Goal: Information Seeking & Learning: Learn about a topic

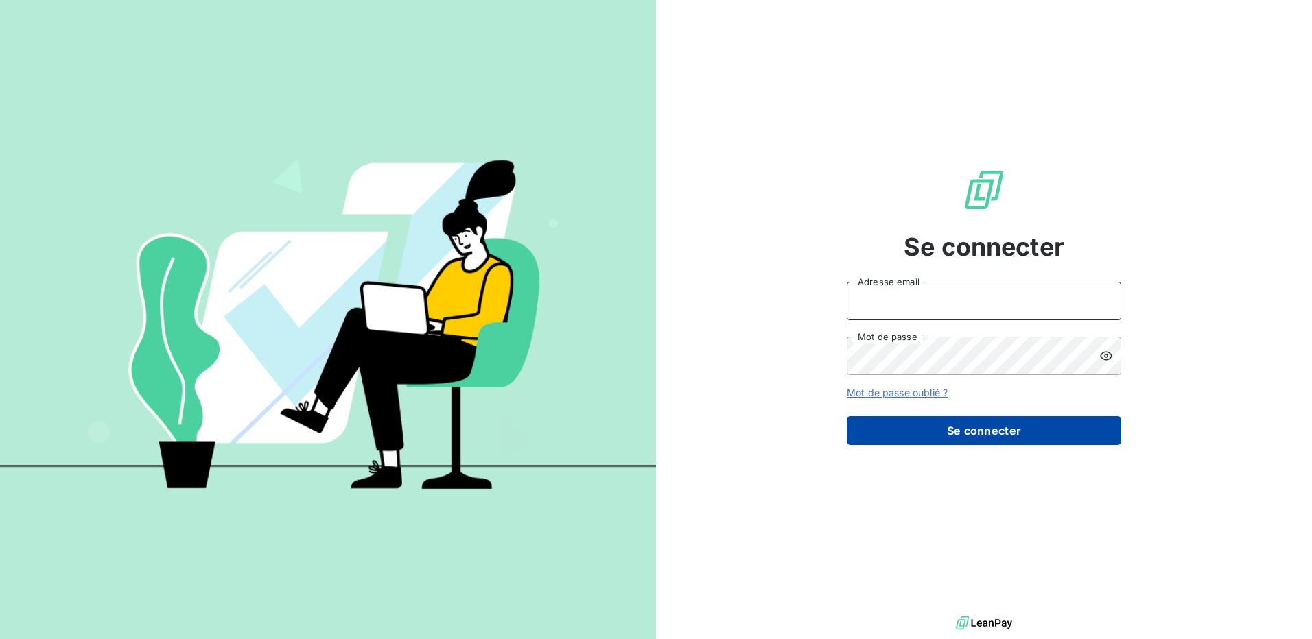
type input "[PERSON_NAME][EMAIL_ADDRESS][DOMAIN_NAME]"
click at [914, 426] on button "Se connecter" at bounding box center [984, 430] width 274 height 29
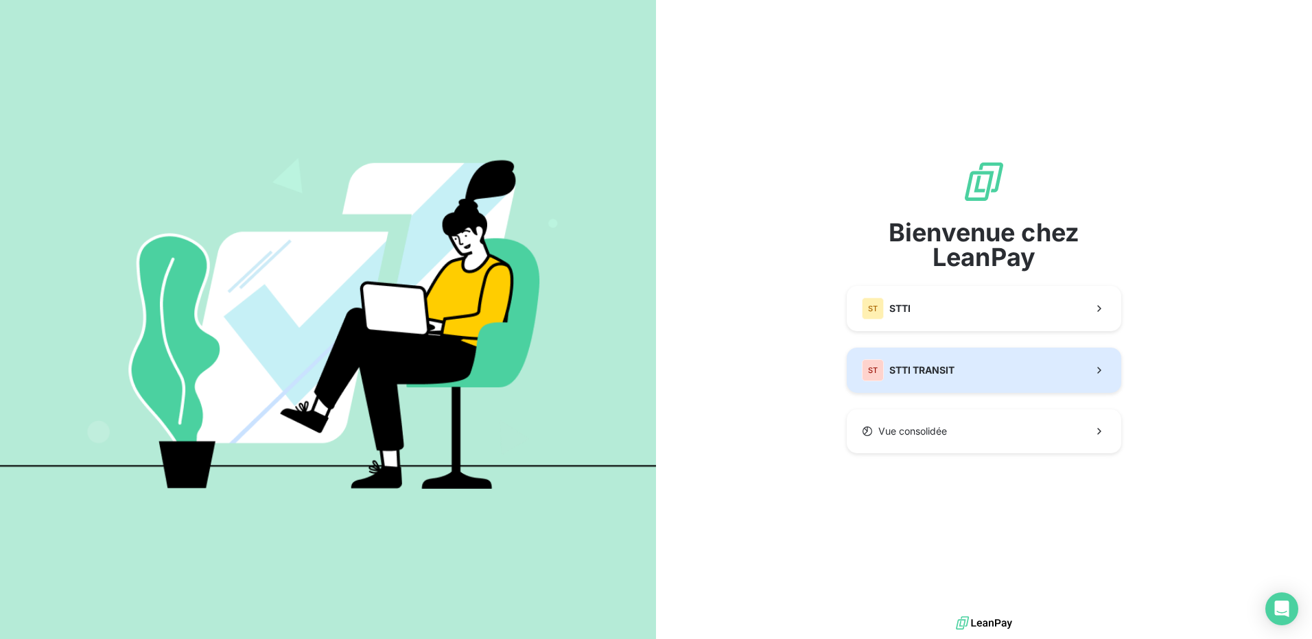
click at [925, 382] on button "ST STTI TRANSIT" at bounding box center [984, 370] width 274 height 45
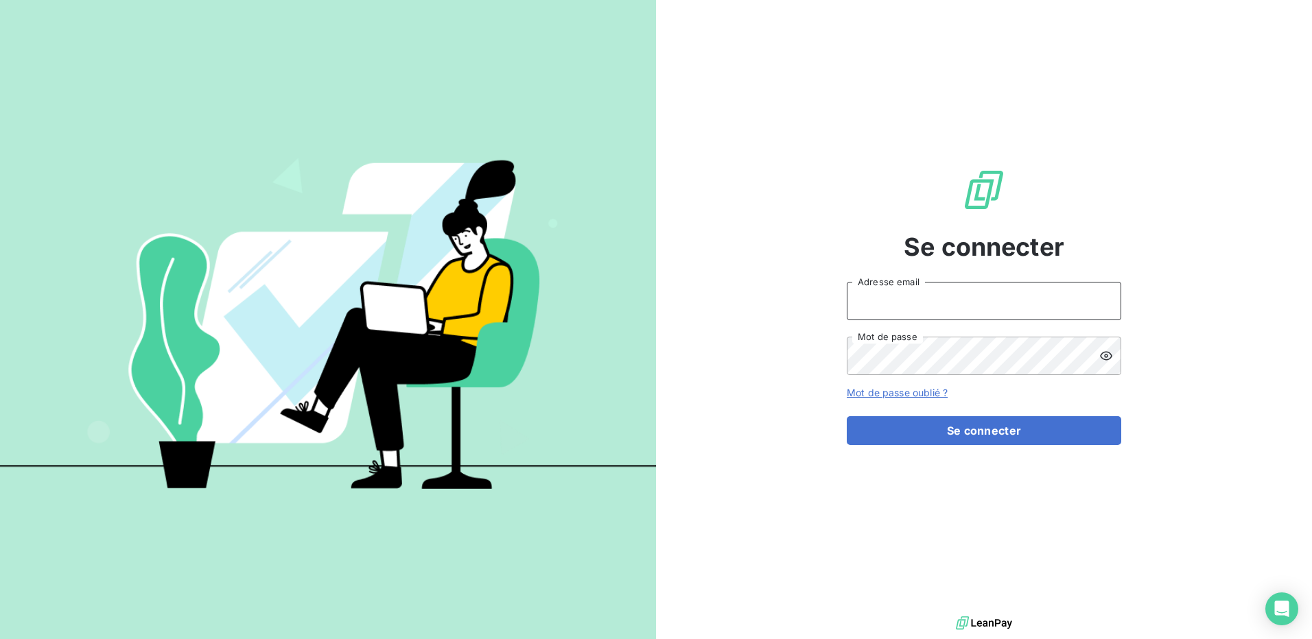
type input "[PERSON_NAME][EMAIL_ADDRESS][DOMAIN_NAME]"
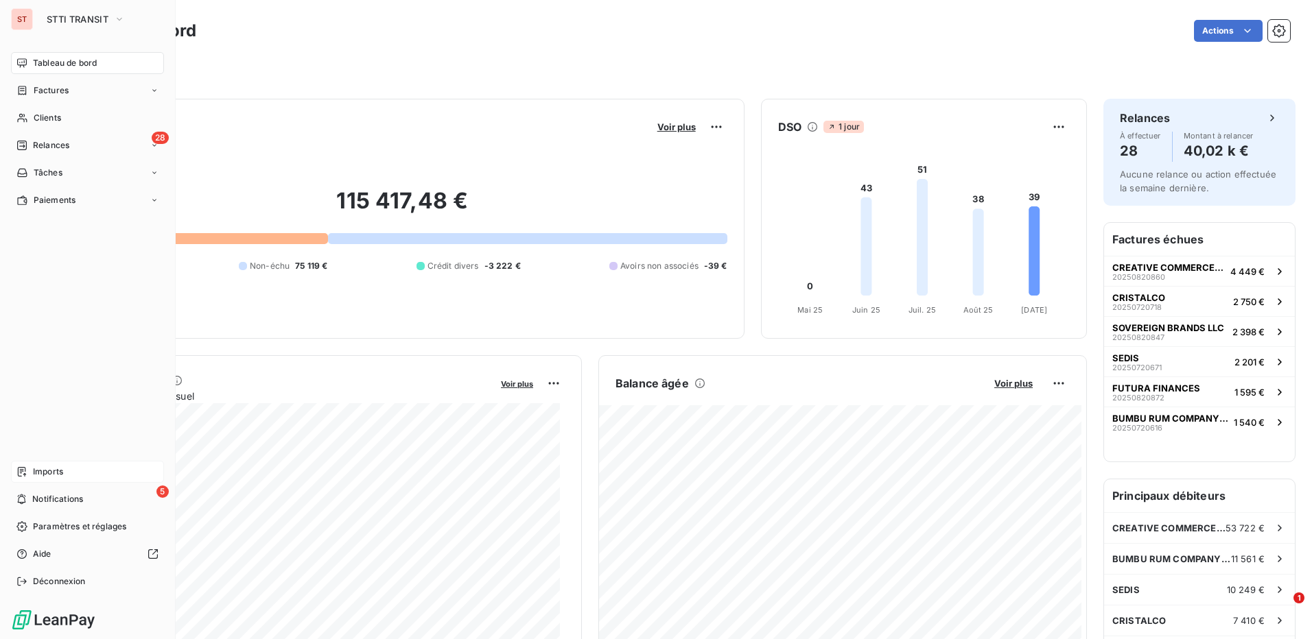
click at [54, 470] on span "Imports" at bounding box center [48, 472] width 30 height 12
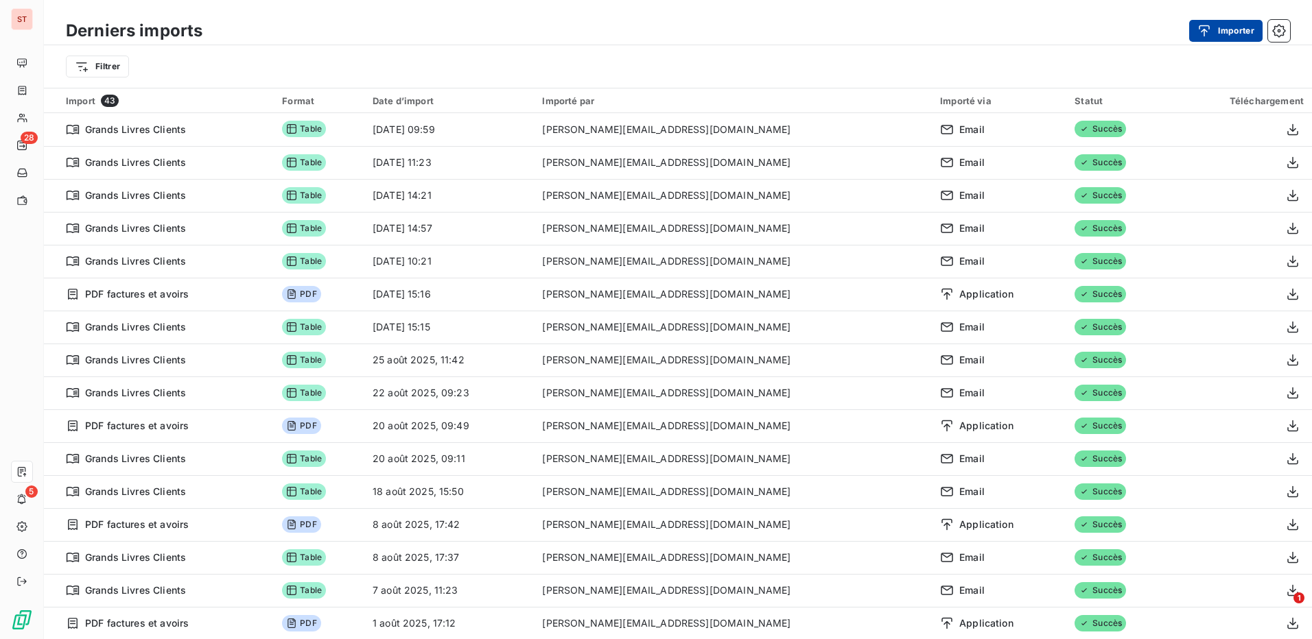
click at [1227, 20] on button "Importer" at bounding box center [1225, 31] width 73 height 22
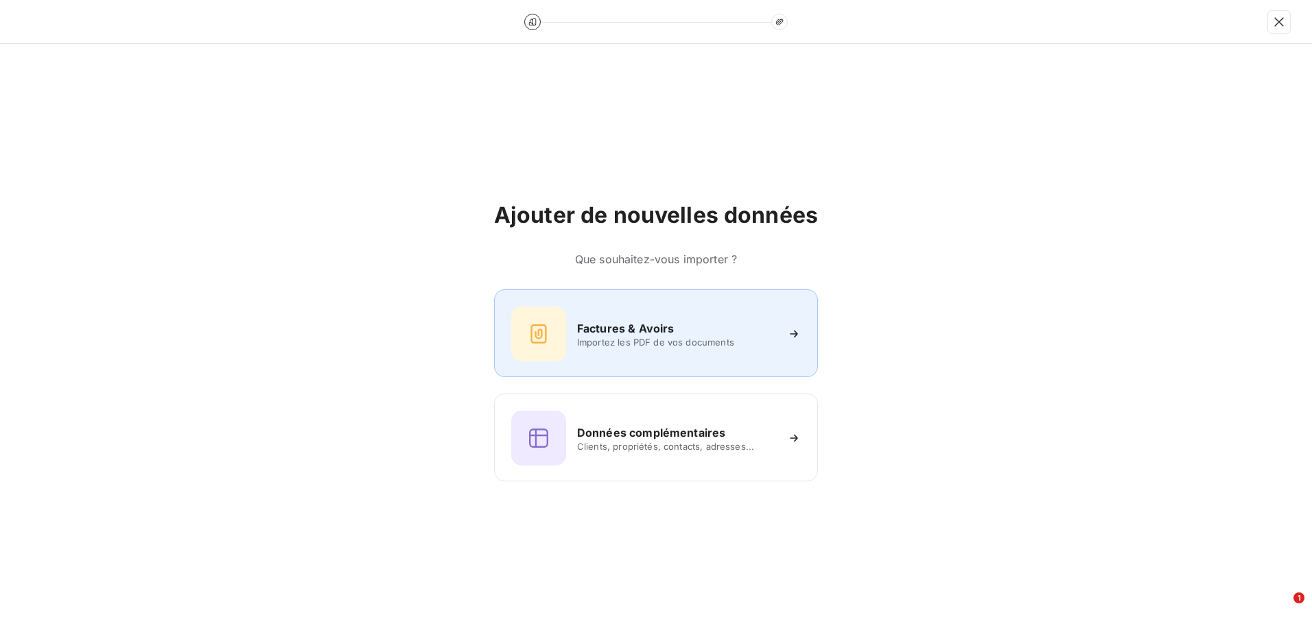
click at [646, 351] on div "Factures & Avoirs Importez les PDF de vos documents" at bounding box center [655, 334] width 289 height 55
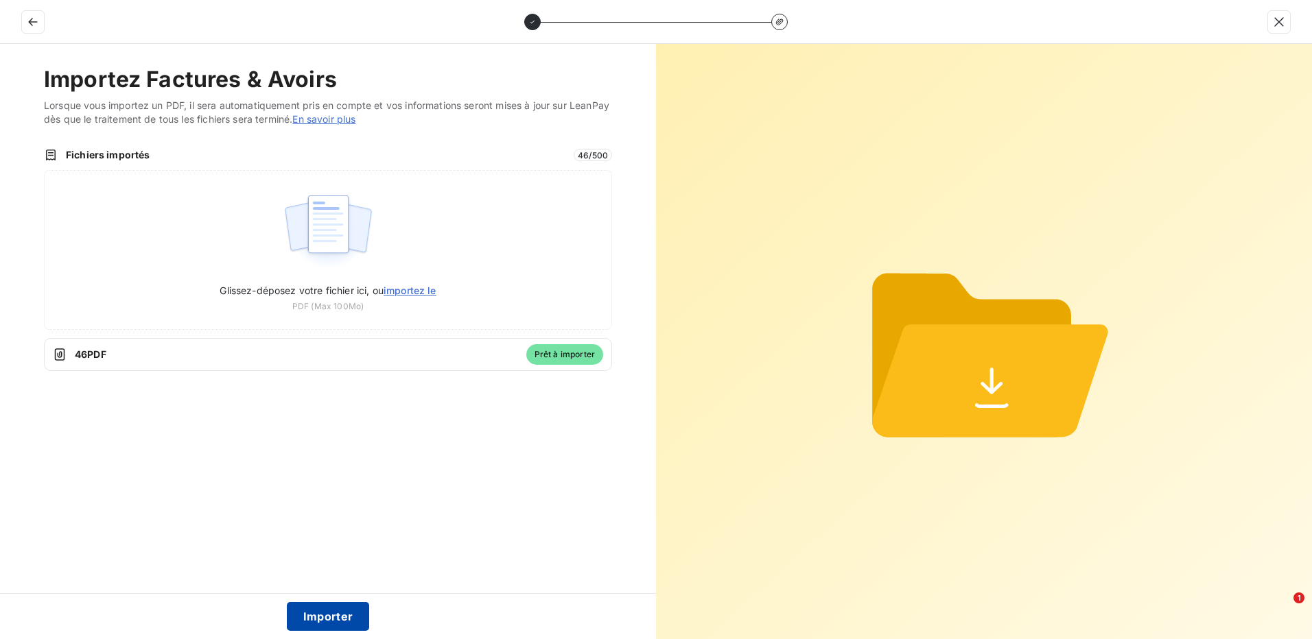
click at [318, 622] on button "Importer" at bounding box center [328, 616] width 83 height 29
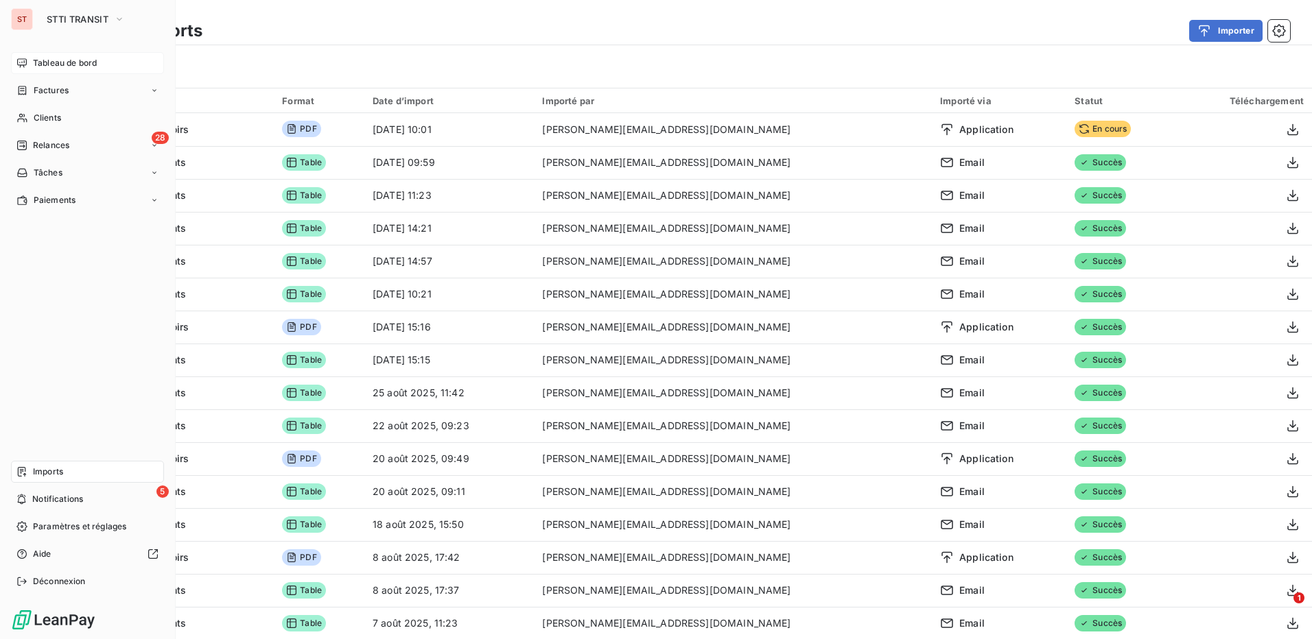
click at [75, 69] on span "Tableau de bord" at bounding box center [65, 63] width 64 height 12
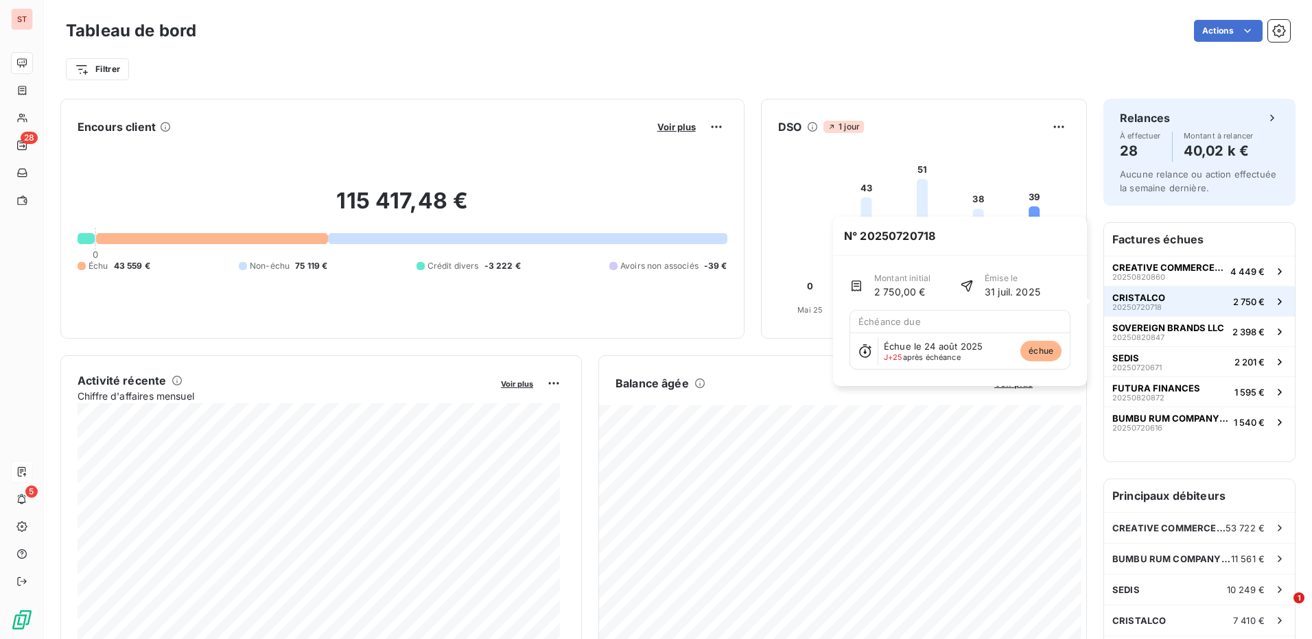
click at [1149, 299] on span "CRISTALCO" at bounding box center [1138, 297] width 53 height 11
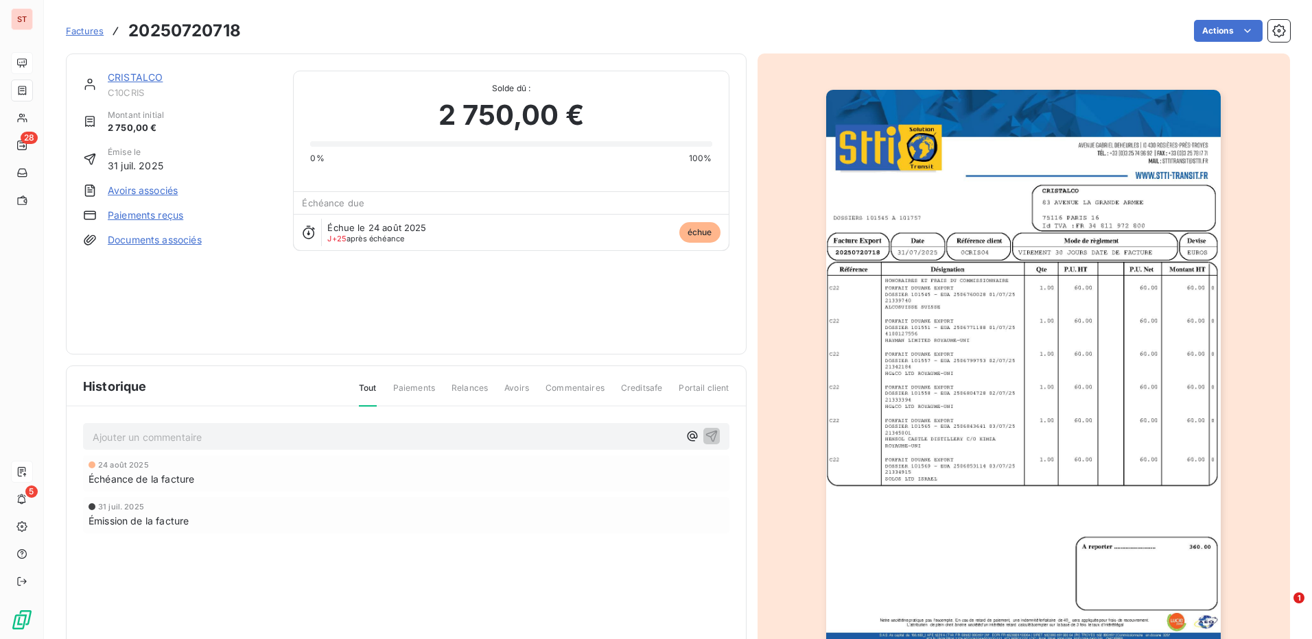
click at [139, 76] on link "CRISTALCO" at bounding box center [135, 77] width 55 height 12
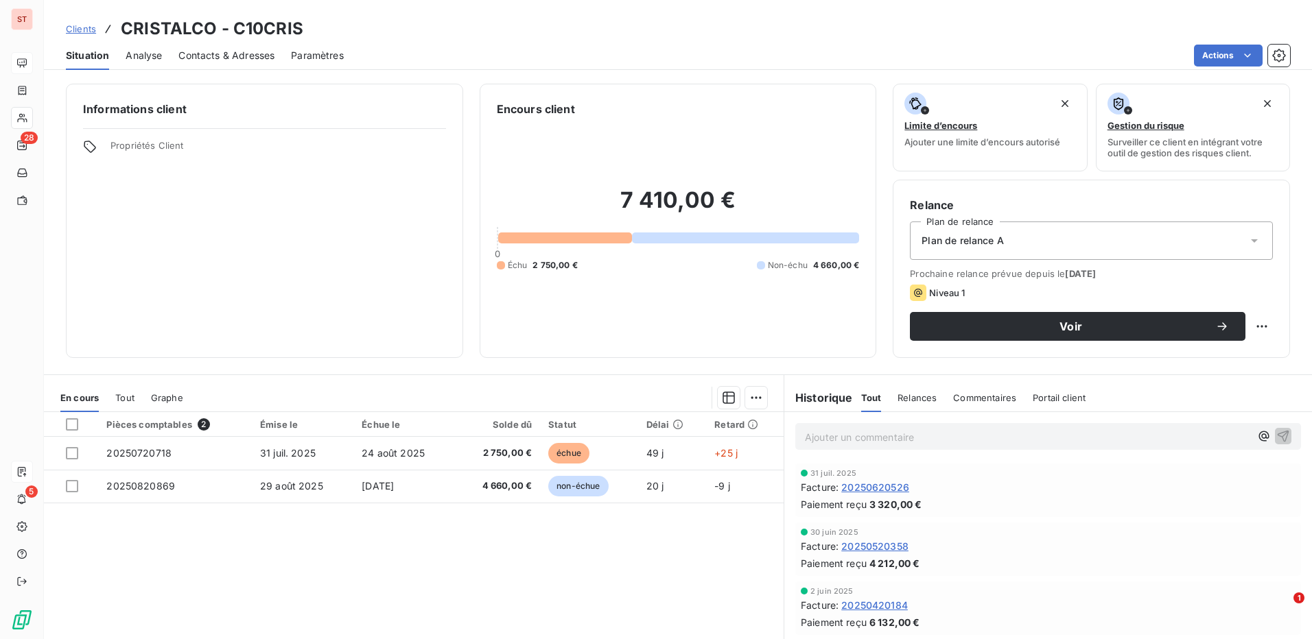
click at [209, 59] on span "Contacts & Adresses" at bounding box center [226, 56] width 96 height 14
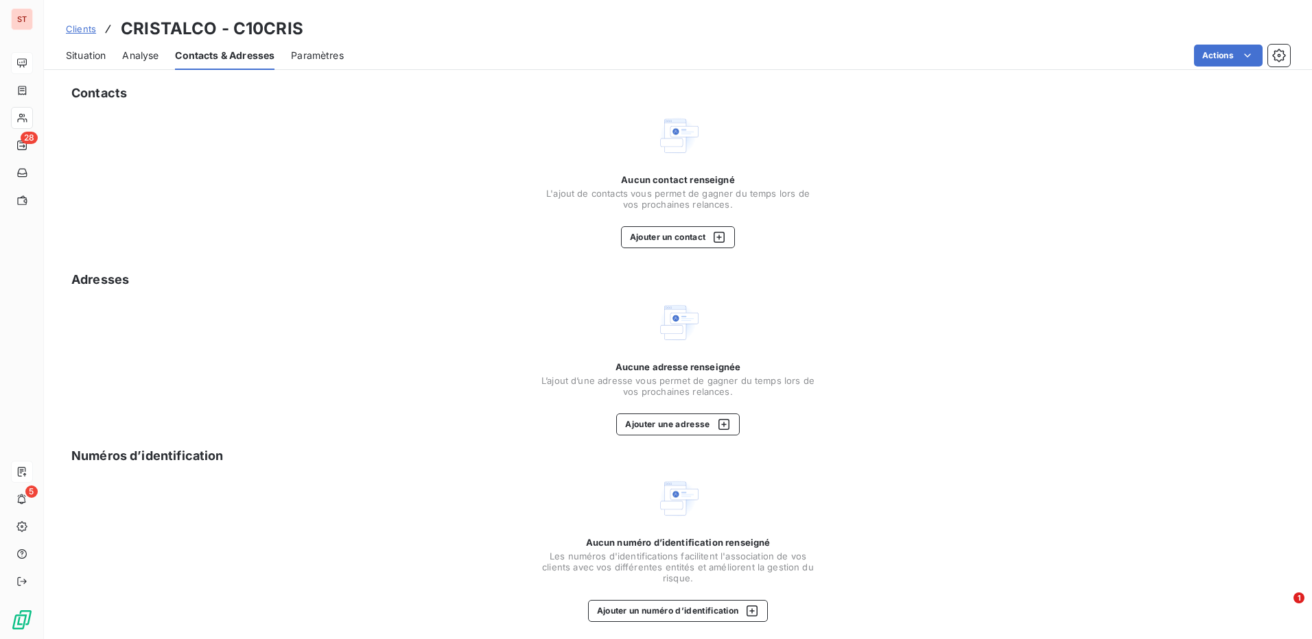
click at [141, 58] on span "Analyse" at bounding box center [140, 56] width 36 height 14
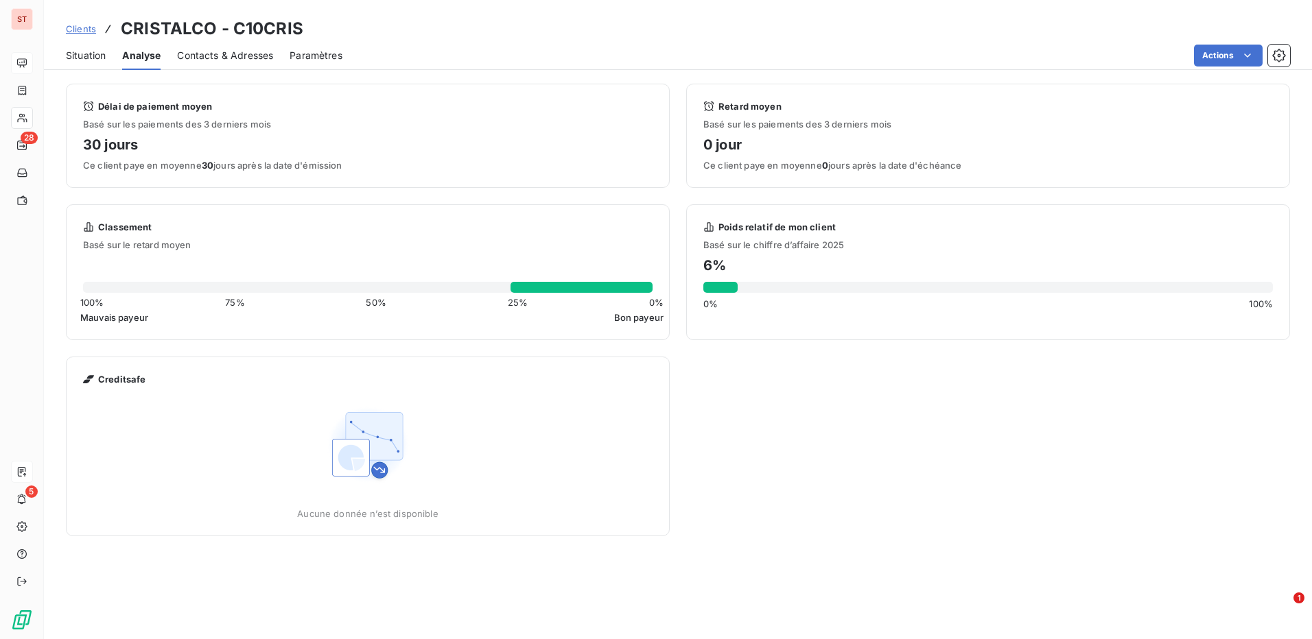
click at [88, 58] on span "Situation" at bounding box center [86, 56] width 40 height 14
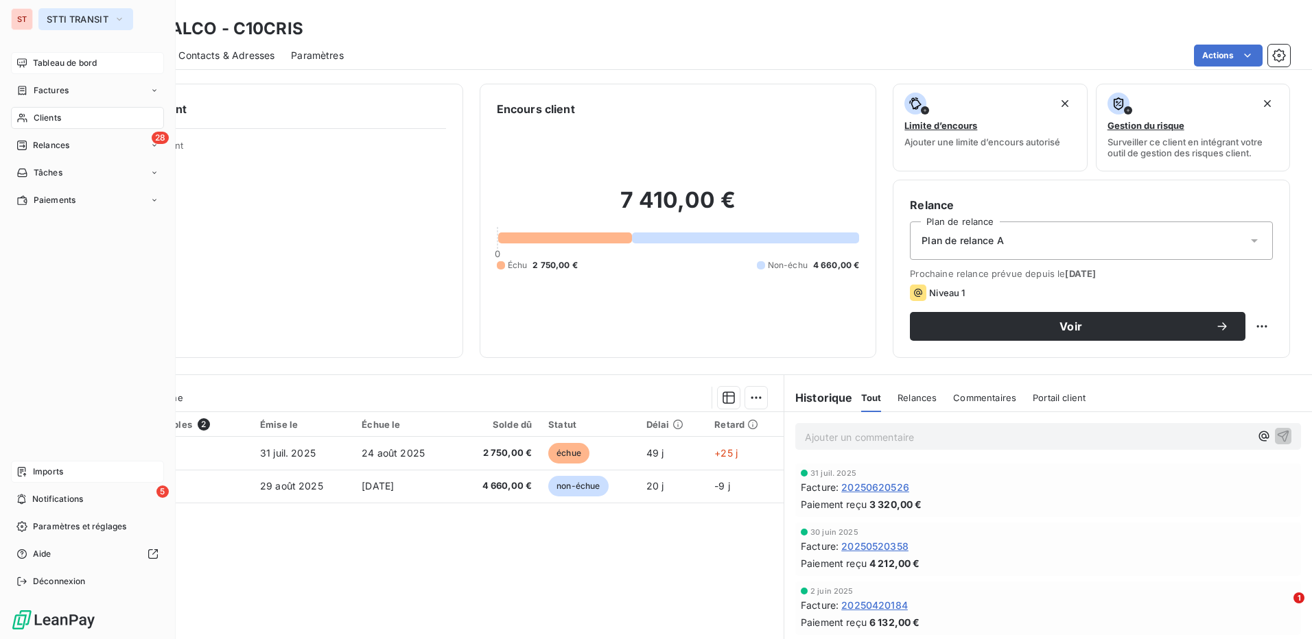
click at [56, 16] on span "STTI TRANSIT" at bounding box center [78, 19] width 62 height 11
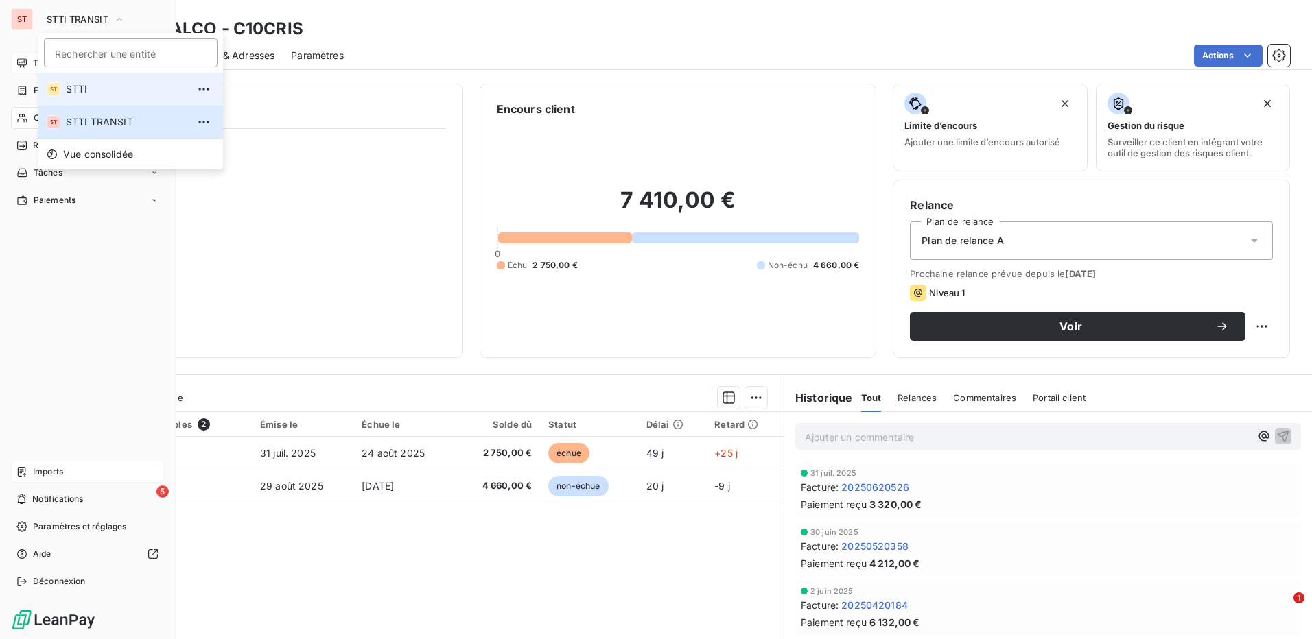
click at [80, 88] on span "STTI" at bounding box center [126, 89] width 121 height 14
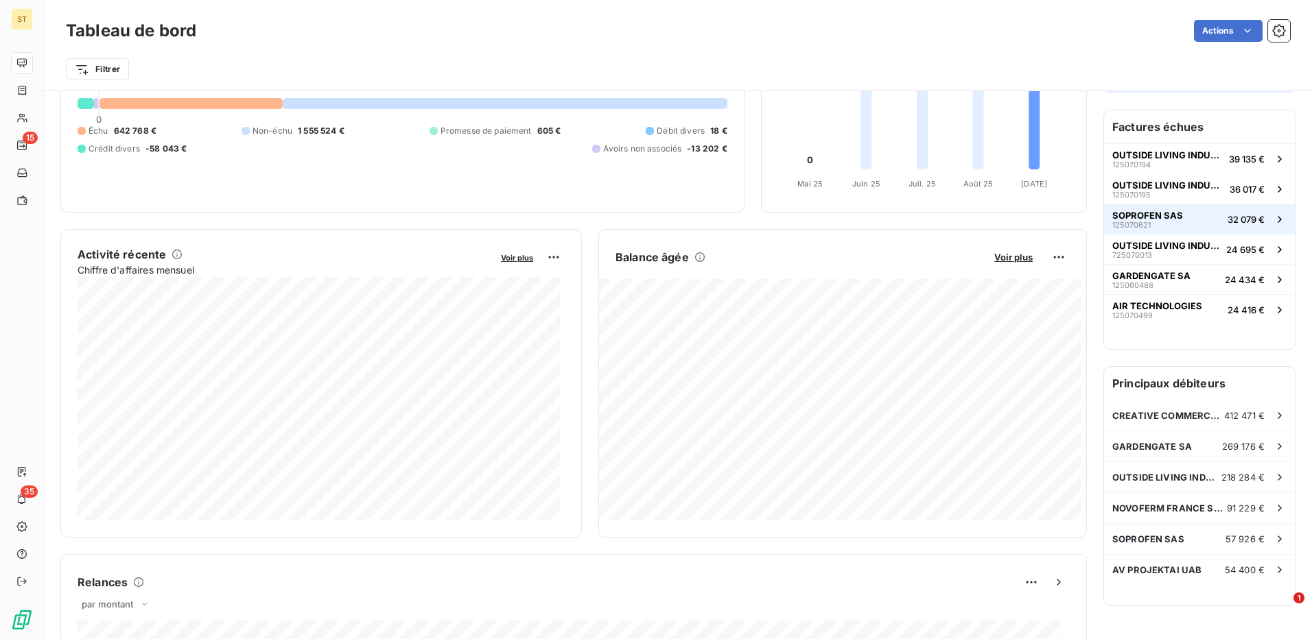
scroll to position [206, 0]
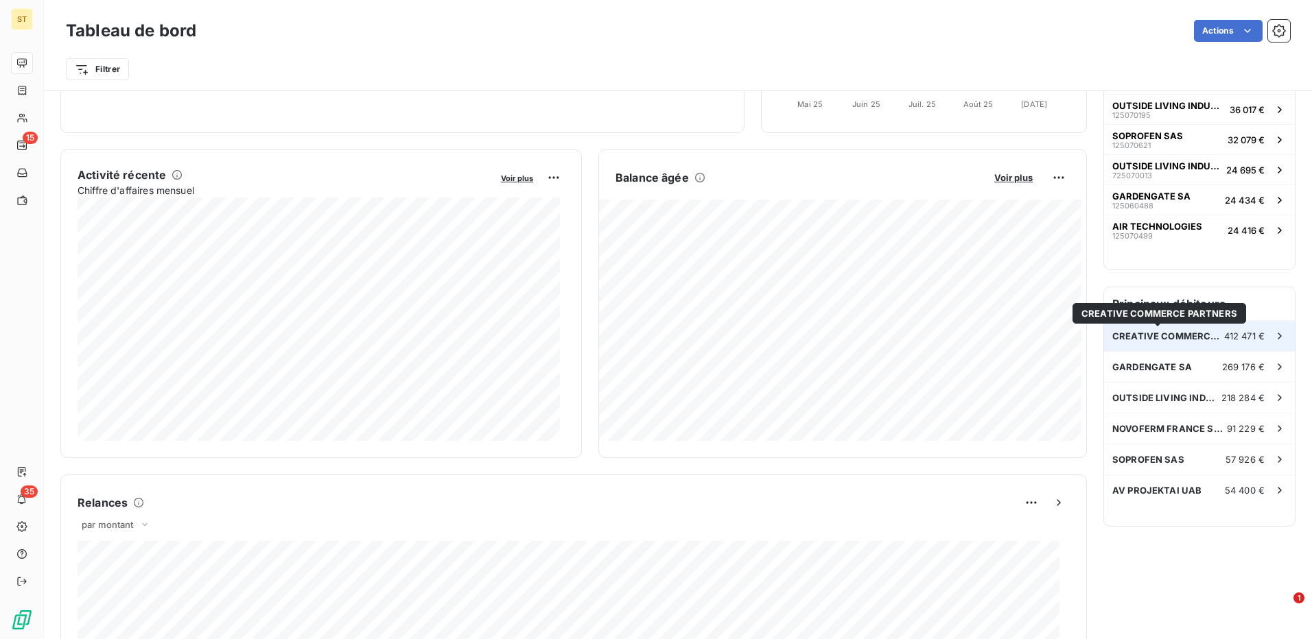
click at [1189, 335] on span "CREATIVE COMMERCE PARTNERS" at bounding box center [1168, 336] width 112 height 11
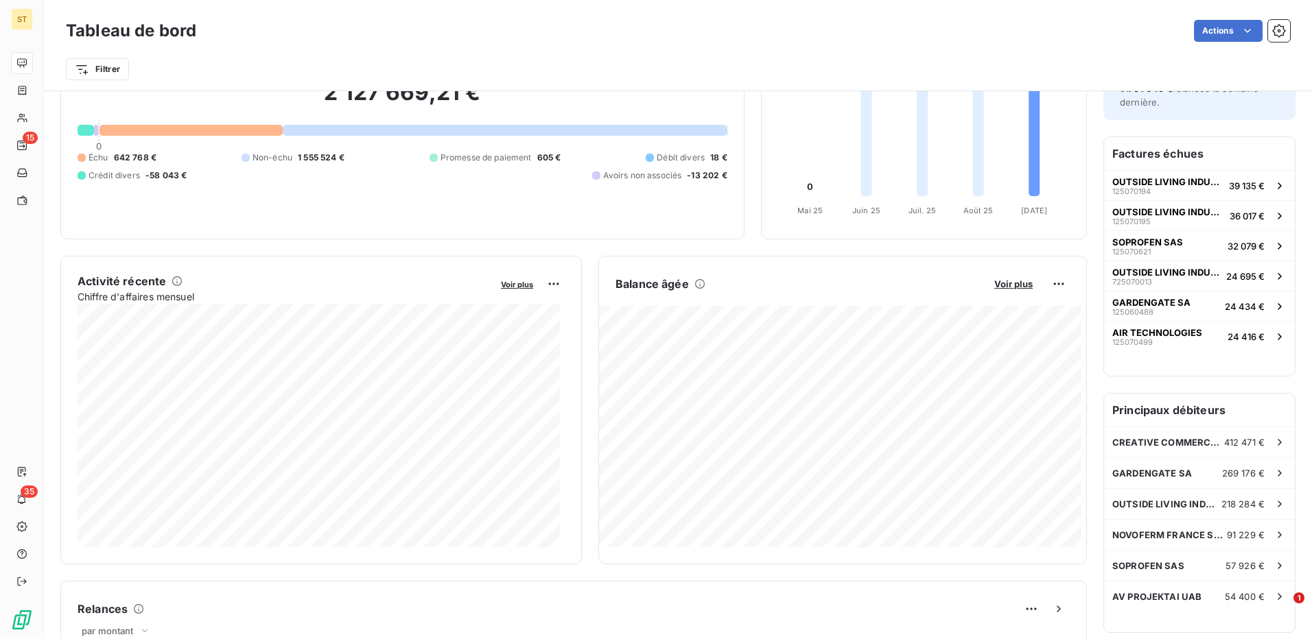
scroll to position [138, 0]
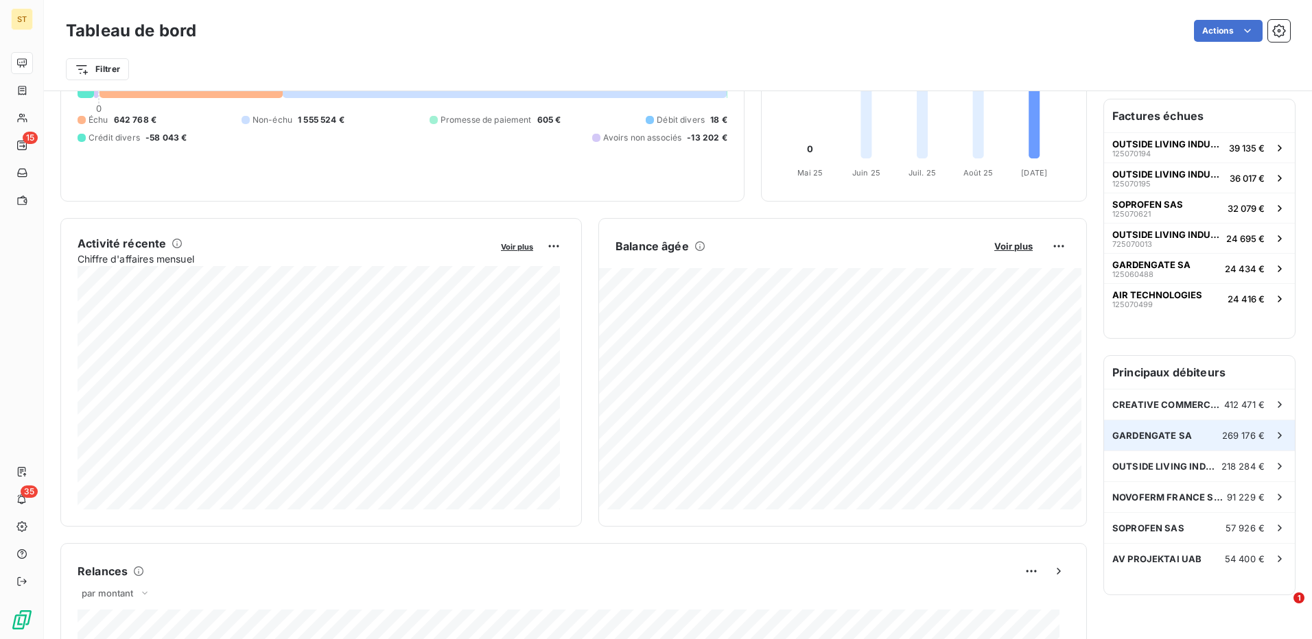
click at [1185, 434] on div "GARDENGATE SA 269 176 €" at bounding box center [1199, 436] width 191 height 30
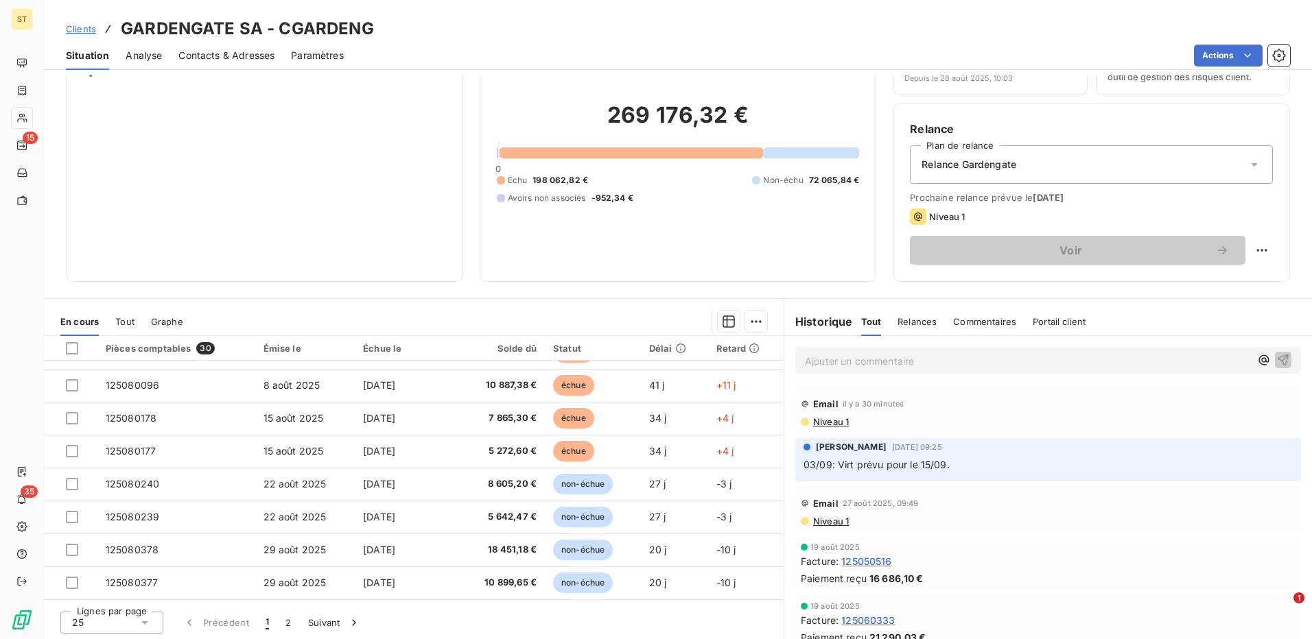
scroll to position [78, 0]
click at [284, 622] on button "2" at bounding box center [288, 620] width 22 height 29
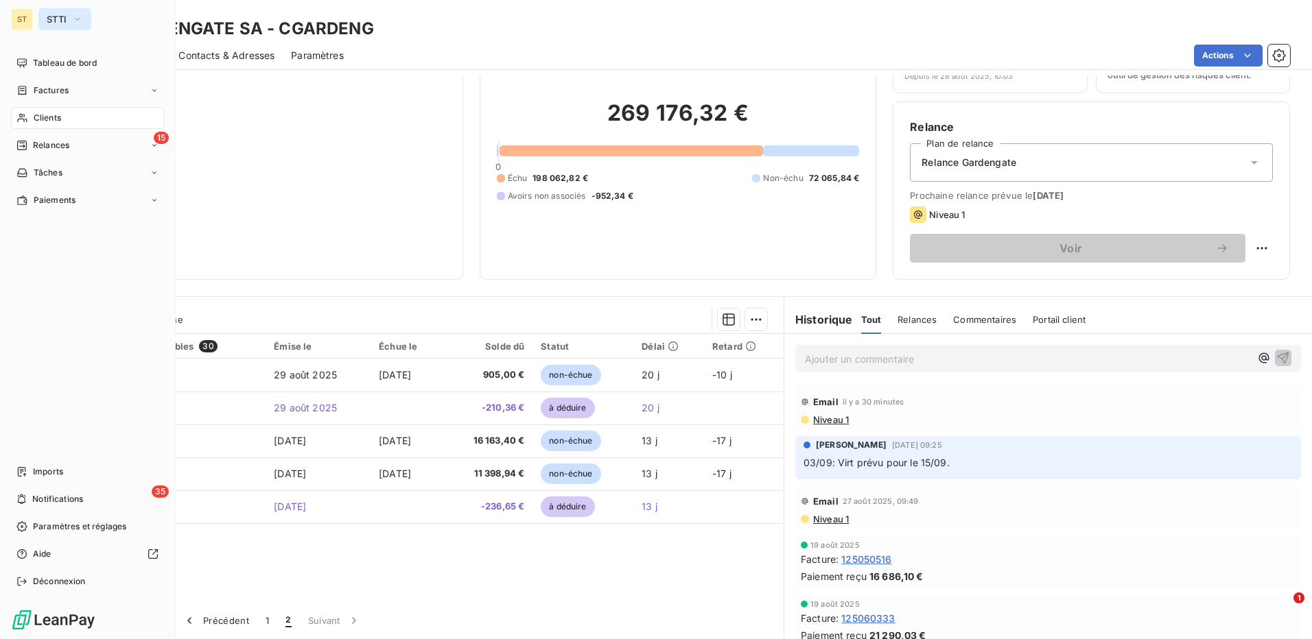
click at [48, 27] on button "STTI" at bounding box center [64, 19] width 53 height 22
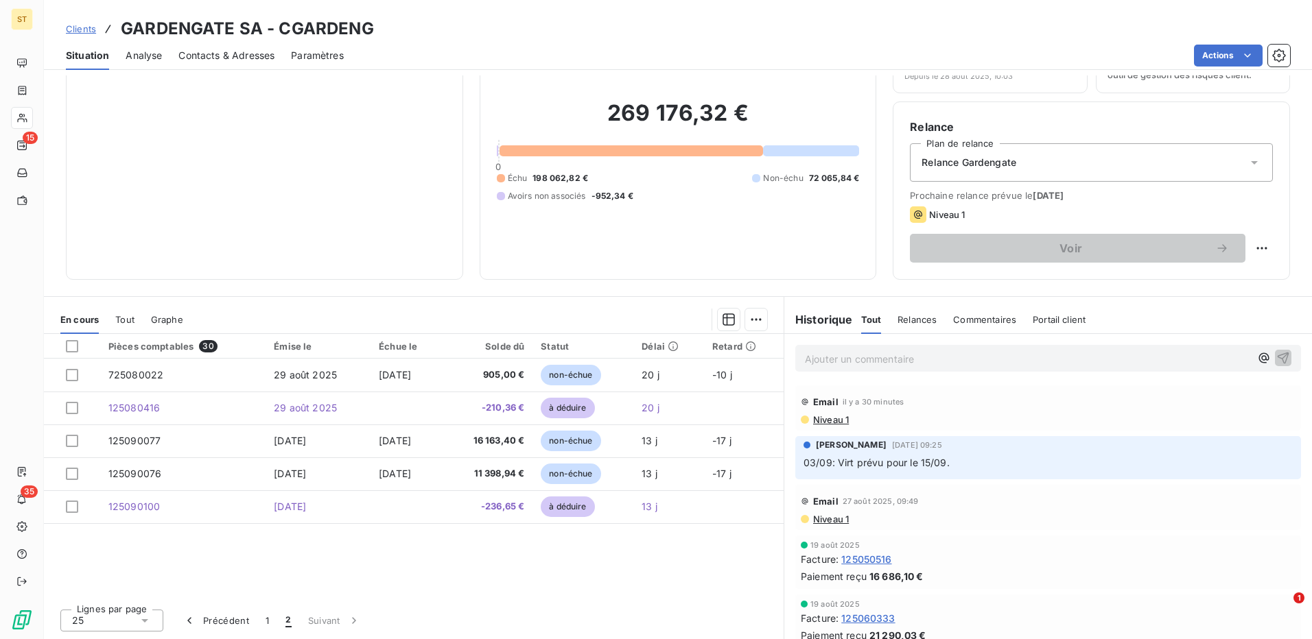
click at [311, 134] on div "Informations client Propriétés Client" at bounding box center [264, 142] width 397 height 274
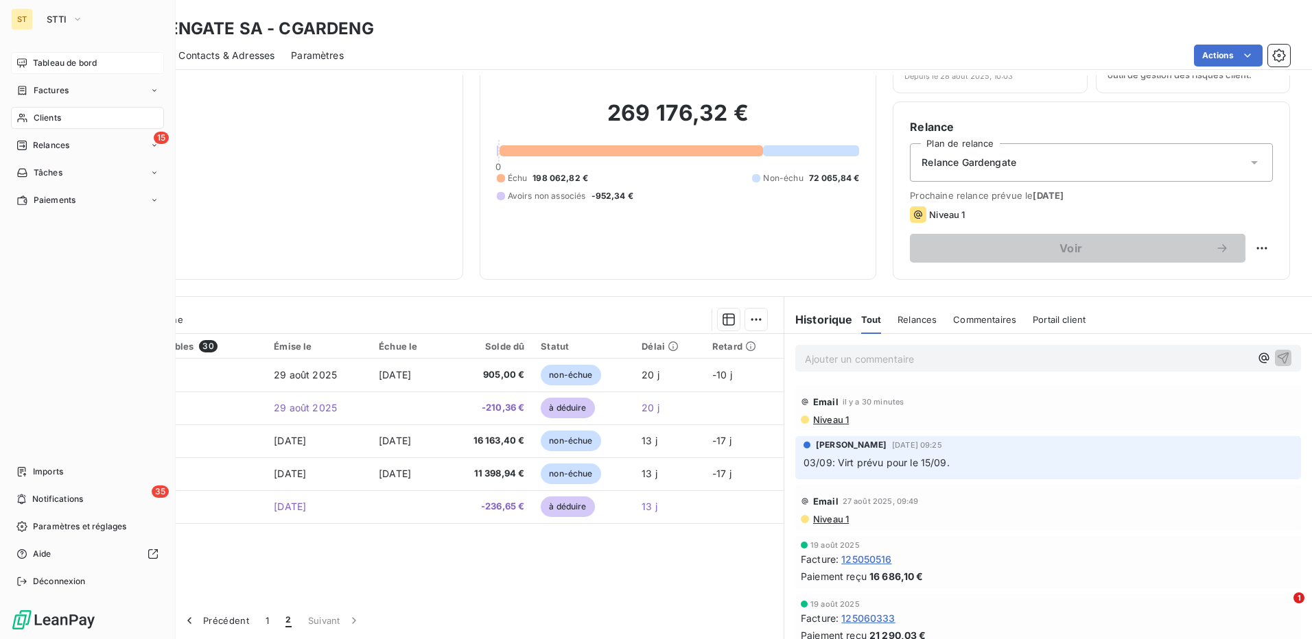
click at [59, 54] on div "Tableau de bord" at bounding box center [87, 63] width 153 height 22
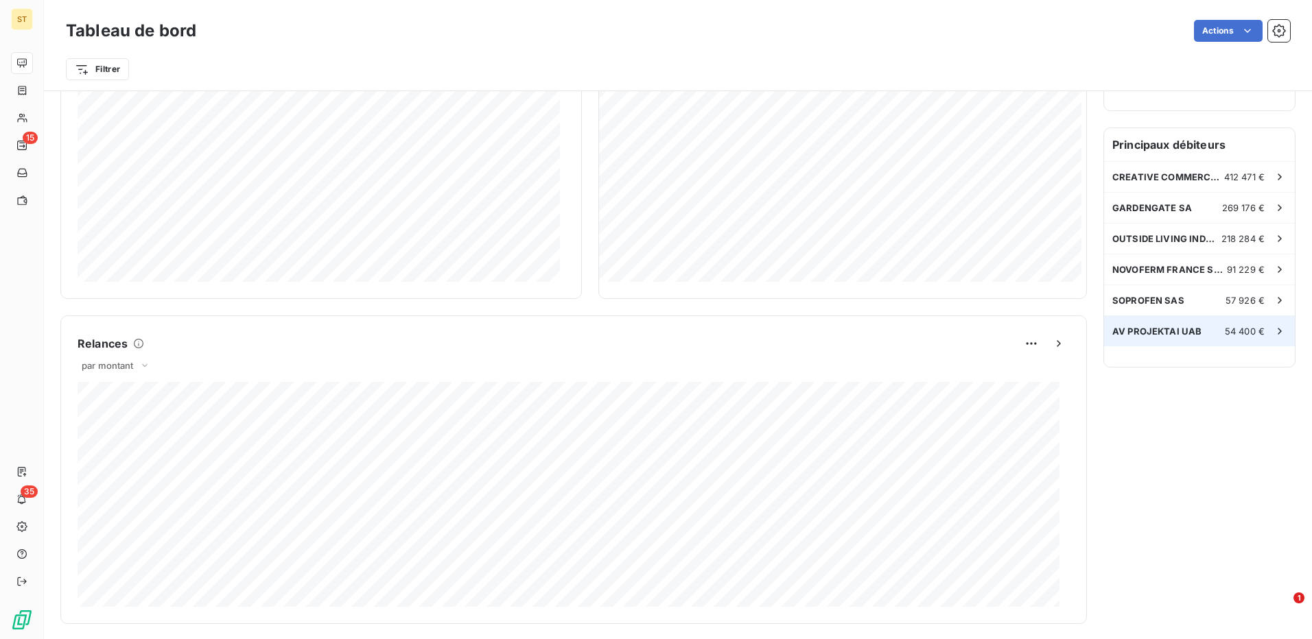
scroll to position [412, 0]
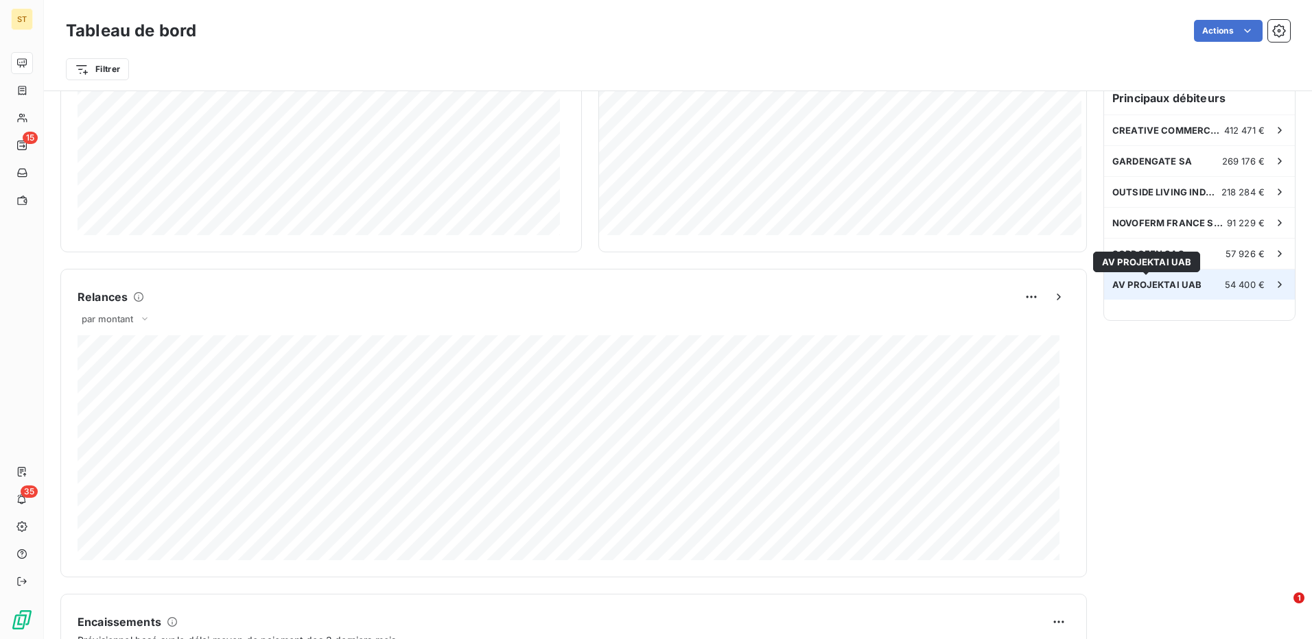
click at [1122, 283] on span "AV PROJEKTAI UAB" at bounding box center [1156, 284] width 89 height 11
